Goal: Transaction & Acquisition: Purchase product/service

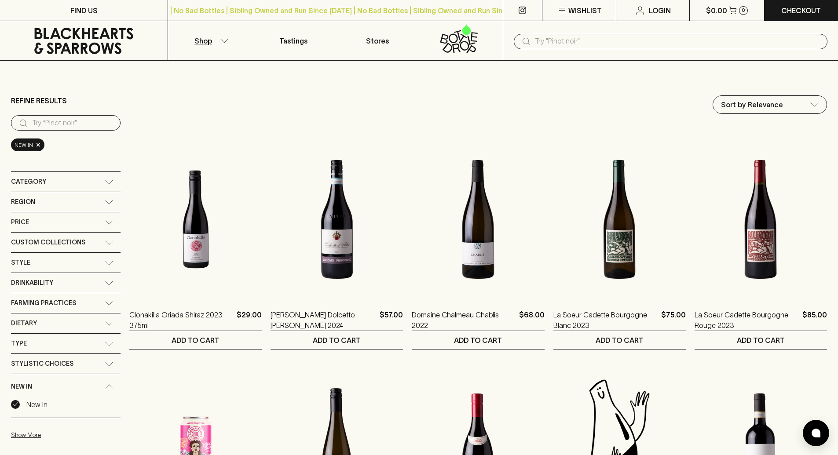
click at [57, 183] on div "Category" at bounding box center [58, 181] width 94 height 11
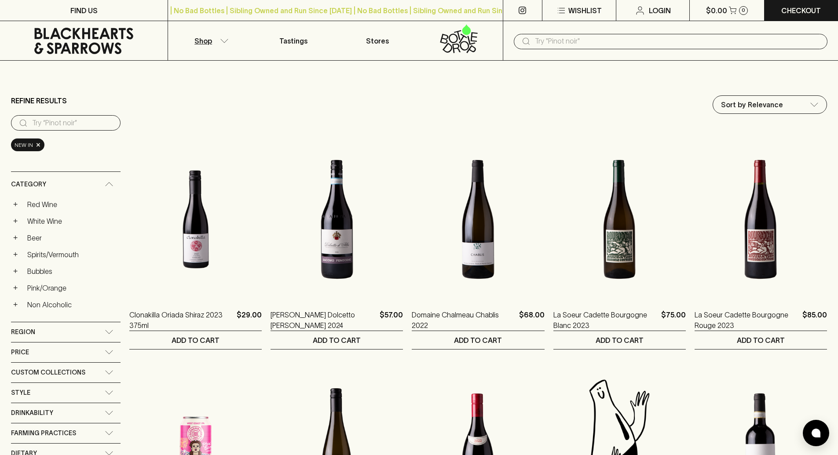
click at [52, 285] on link "Pink/Orange" at bounding box center [71, 288] width 97 height 15
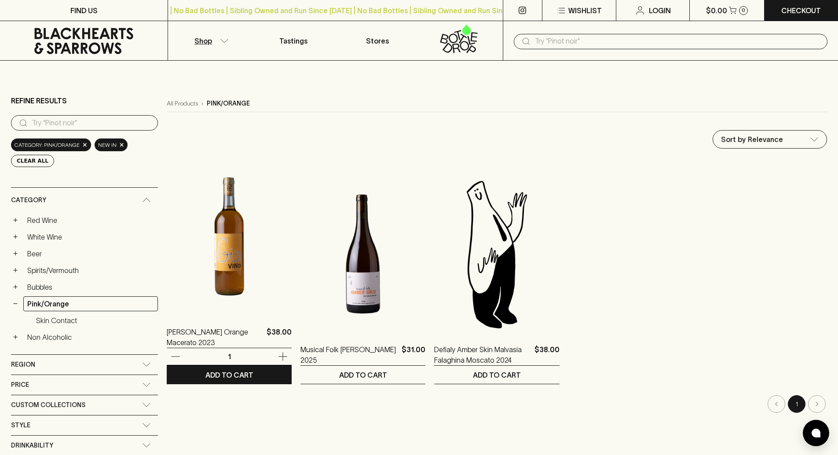
click at [219, 262] on img at bounding box center [229, 237] width 125 height 154
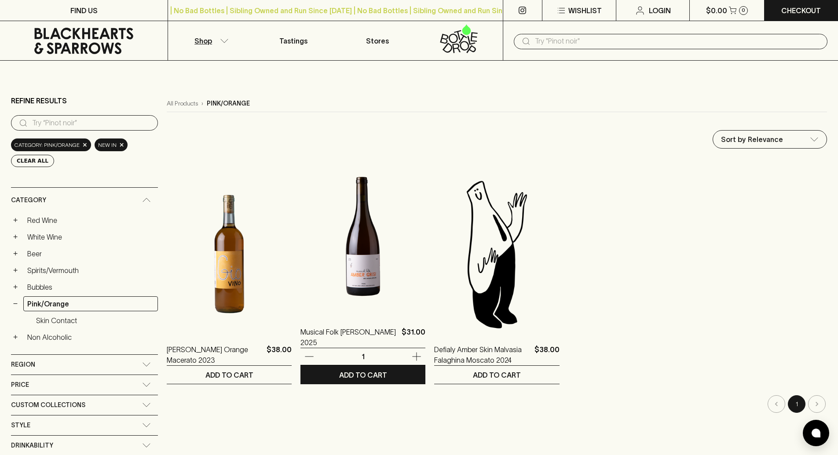
click at [360, 255] on img at bounding box center [362, 237] width 125 height 154
